Goal: Task Accomplishment & Management: Manage account settings

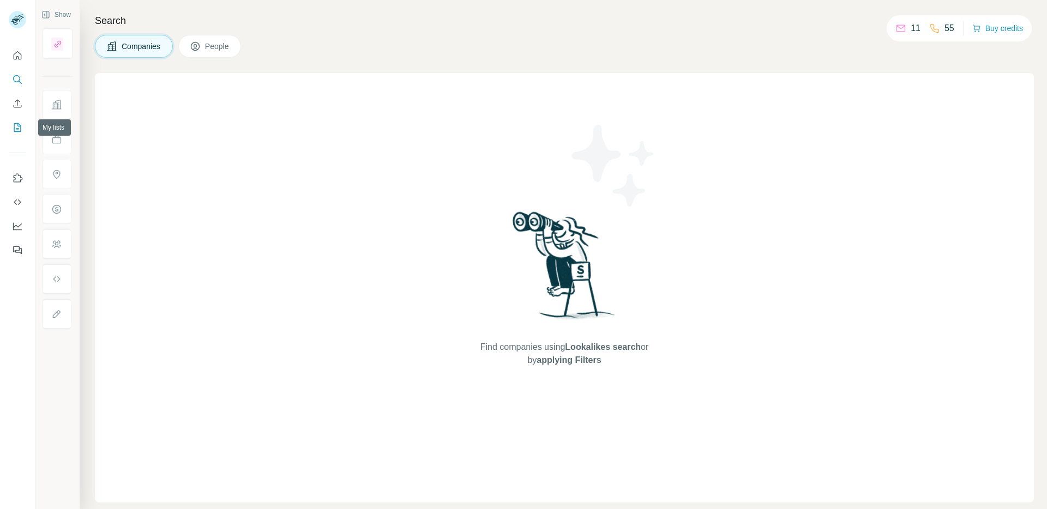
click at [15, 128] on icon "My lists" at bounding box center [17, 127] width 11 height 11
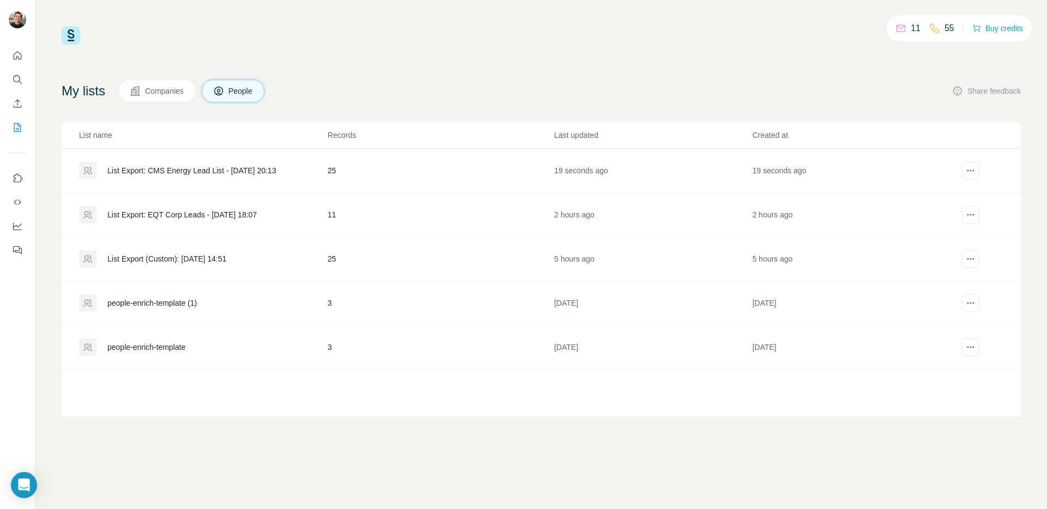
click at [243, 168] on div "List Export: CMS Energy Lead List - [DATE] 20:13" at bounding box center [191, 170] width 168 height 11
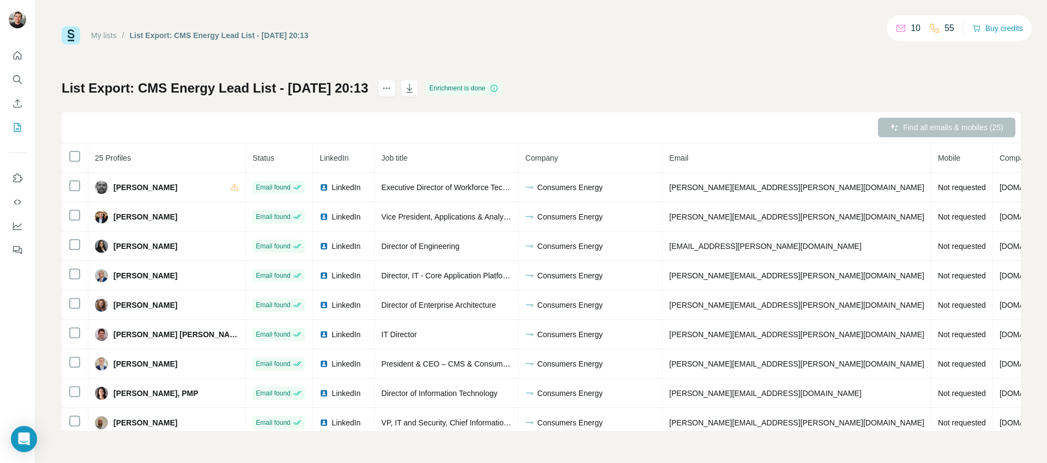
click at [705, 39] on div "My lists / List Export: CMS Energy Lead List - [DATE] 20:13 10 55 Buy credits" at bounding box center [541, 35] width 959 height 19
click at [413, 89] on icon "button" at bounding box center [410, 88] width 6 height 9
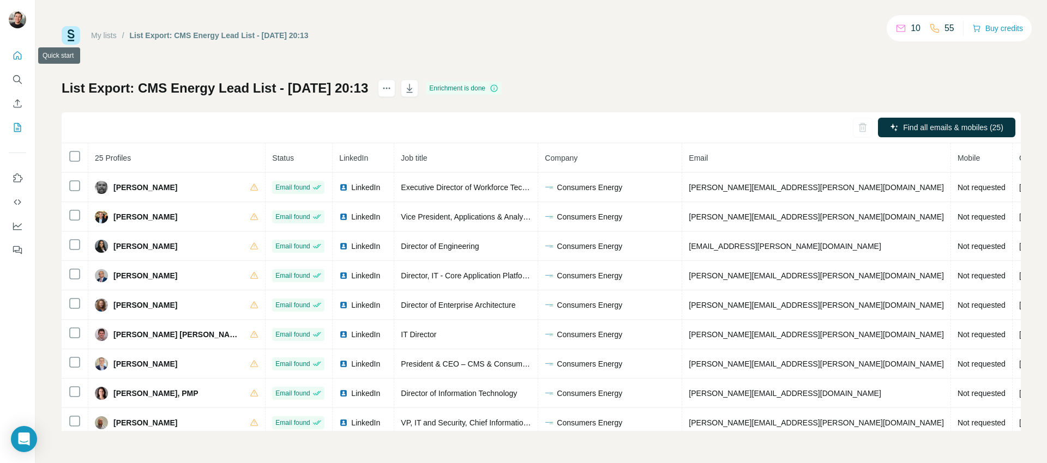
click at [10, 54] on button "Quick start" at bounding box center [17, 56] width 17 height 20
